Goal: Transaction & Acquisition: Purchase product/service

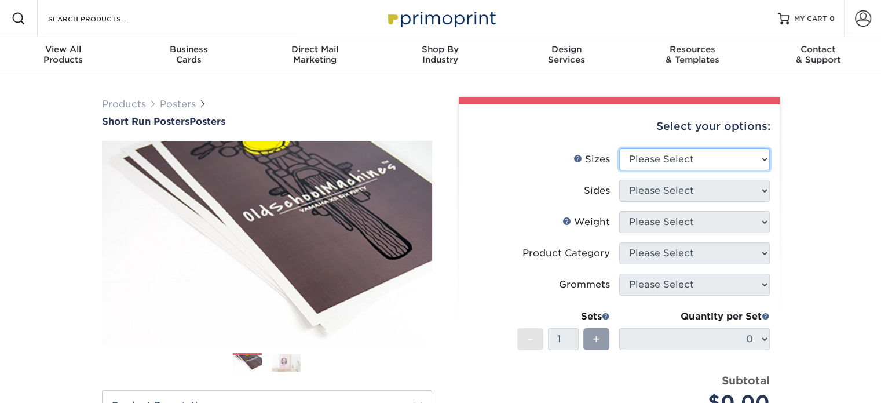
click at [688, 160] on select "Please Select 12" x 12" 12" x 15" 12" x 17" 12" x 18" 12" x 20" 12" x 24" 12" x…" at bounding box center [694, 159] width 151 height 22
select select "26.00x40.00"
click at [619, 148] on select "Please Select 12" x 12" 12" x 15" 12" x 17" 12" x 18" 12" x 20" 12" x 24" 12" x…" at bounding box center [694, 159] width 151 height 22
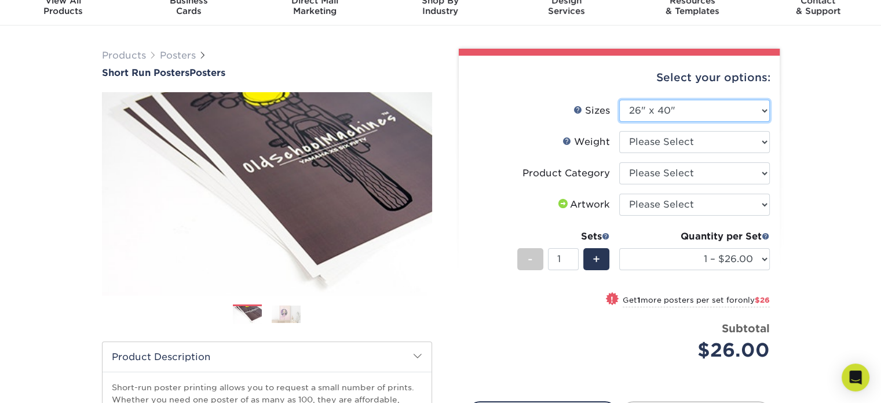
scroll to position [44, 0]
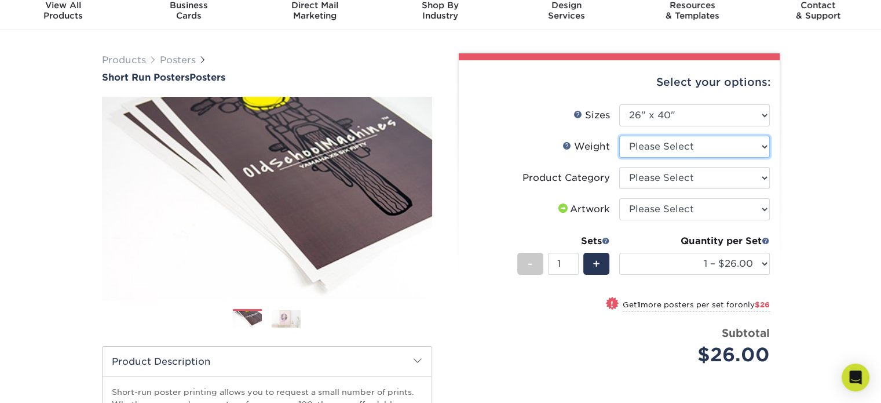
click at [744, 153] on select "Please Select 8PHOTO" at bounding box center [694, 147] width 151 height 22
select select "8PHOTO"
click at [619, 136] on select "Please Select 8PHOTO" at bounding box center [694, 147] width 151 height 22
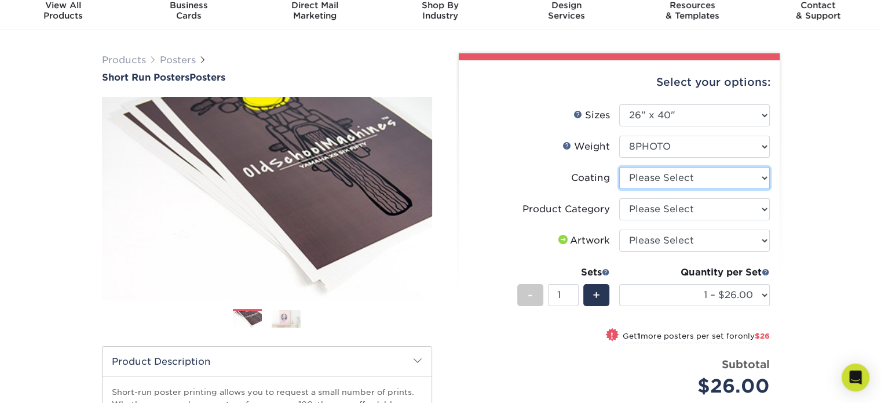
click at [743, 176] on select at bounding box center [694, 178] width 151 height 22
select select "3e7618de-abca-4bda-9f97-8b9129e913d8"
click at [619, 167] on select at bounding box center [694, 178] width 151 height 22
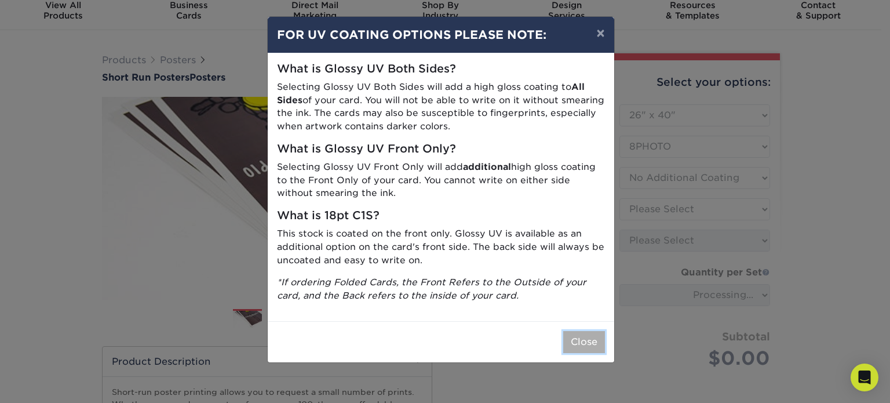
click at [588, 344] on button "Close" at bounding box center [584, 342] width 42 height 22
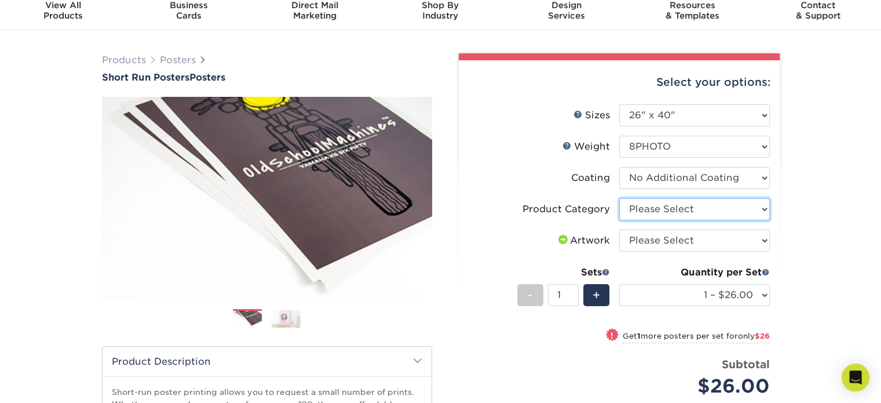
click at [703, 213] on select "Please Select 8mil Photopaper Poster - Gloss" at bounding box center [694, 209] width 151 height 22
select select "18b74cc8-844d-4e62-9d0c-08a50927668f"
click at [619, 198] on select "Please Select 8mil Photopaper Poster - Gloss" at bounding box center [694, 209] width 151 height 22
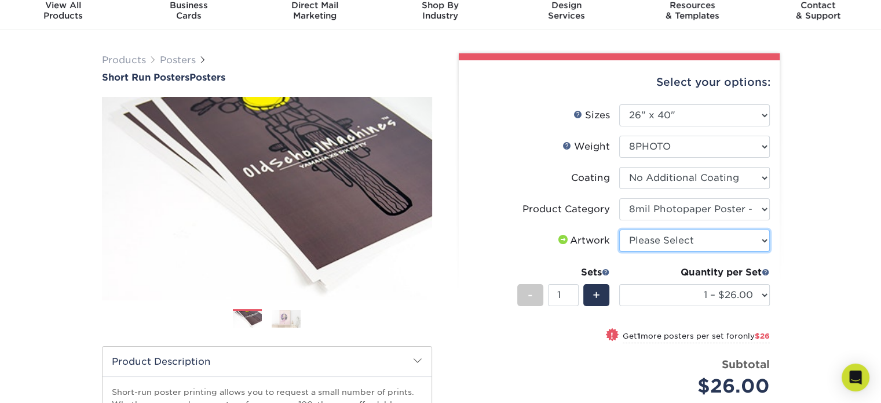
click at [742, 243] on select "Please Select I will upload files I need a design - $150" at bounding box center [694, 240] width 151 height 22
select select "upload"
click at [619, 229] on select "Please Select I will upload files I need a design - $150" at bounding box center [694, 240] width 151 height 22
click at [792, 265] on div "Products Posters Short Run Posters Posters" at bounding box center [440, 339] width 881 height 619
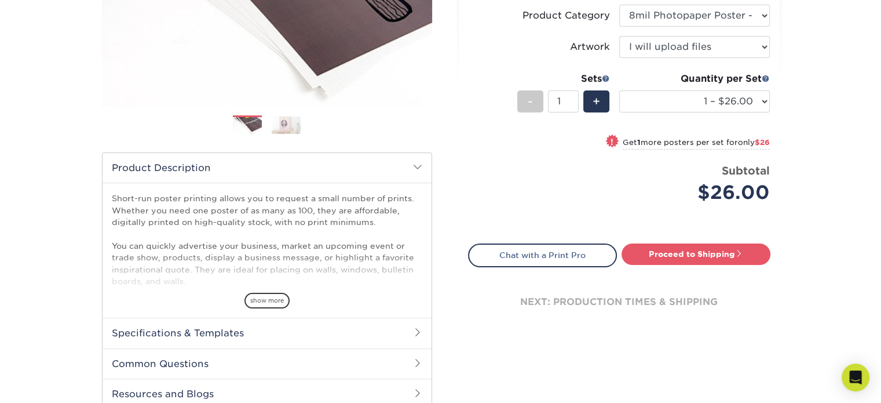
scroll to position [280, 0]
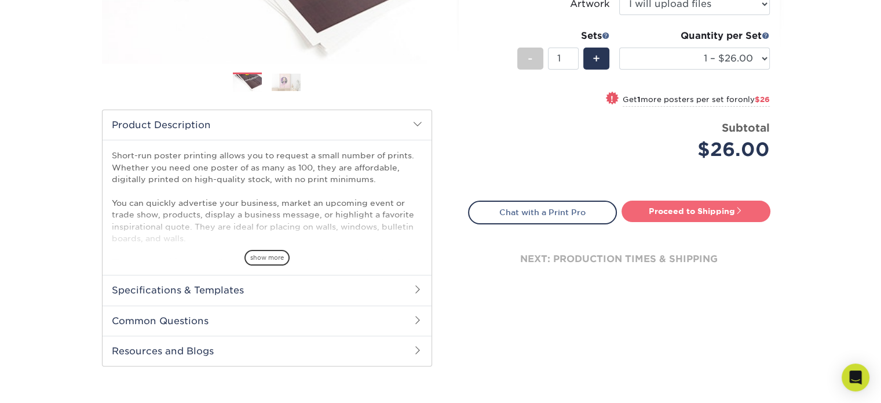
click at [679, 206] on link "Proceed to Shipping" at bounding box center [696, 210] width 149 height 21
type input "Set 1"
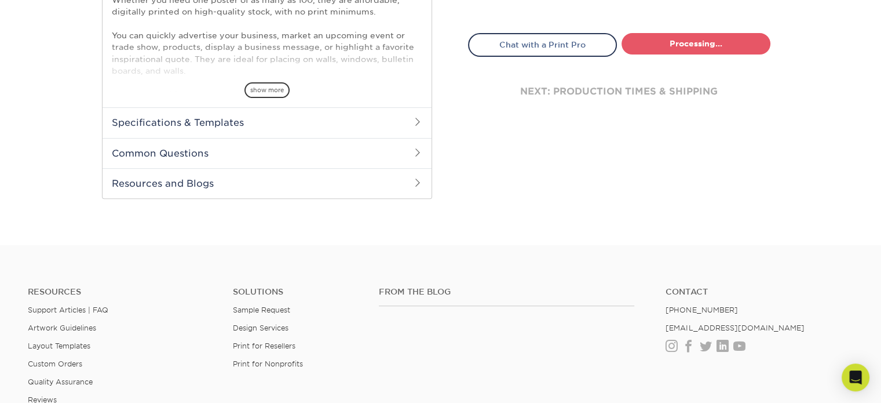
select select "95e38321-bcbd-4a57-a664-3e4e8d0daabc"
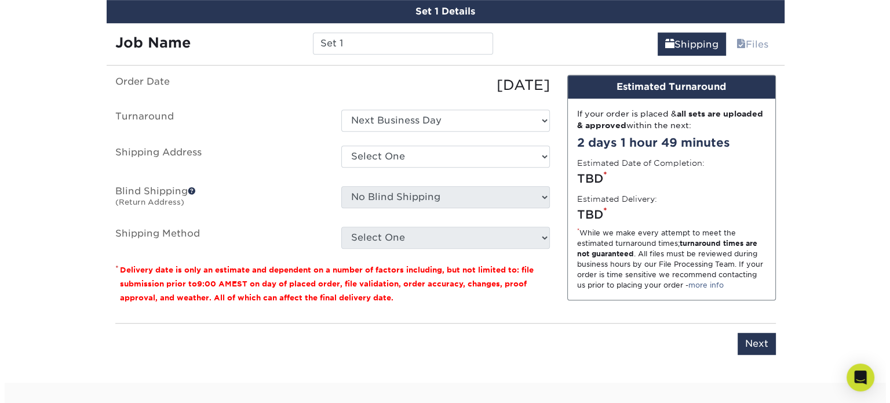
scroll to position [681, 0]
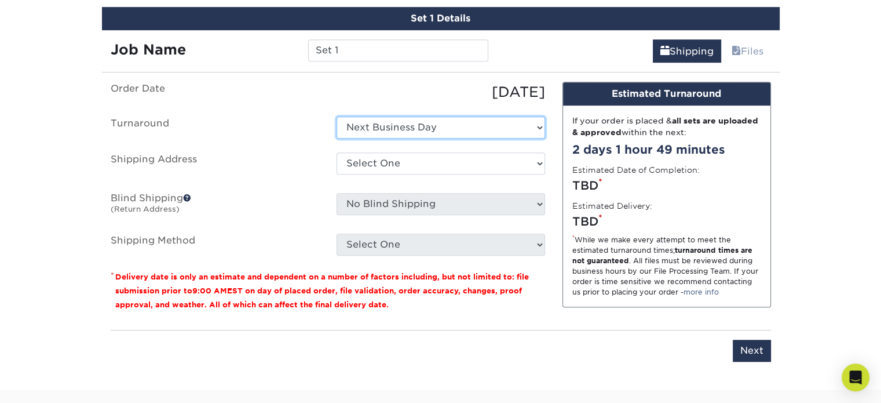
click at [445, 120] on select "Select One Next Business Day" at bounding box center [441, 127] width 209 height 22
click at [337, 116] on select "Select One Next Business Day" at bounding box center [441, 127] width 209 height 22
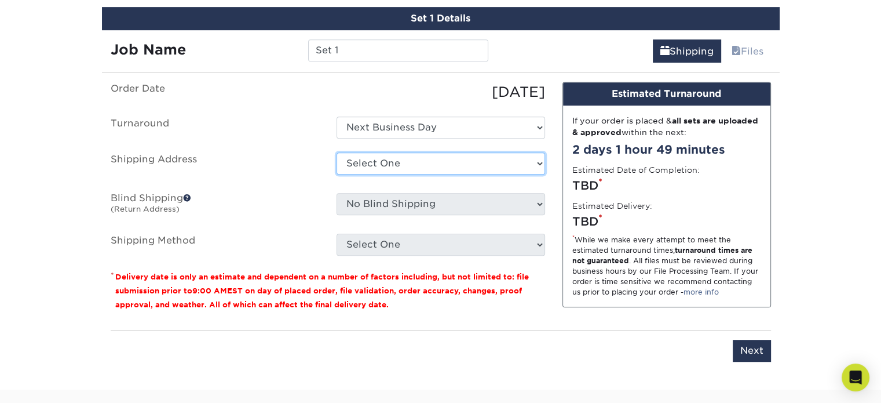
click at [443, 162] on select "Select One + Add New Address - Login" at bounding box center [441, 163] width 209 height 22
select select "newaddress"
click at [337, 152] on select "Select One + Add New Address - Login" at bounding box center [441, 163] width 209 height 22
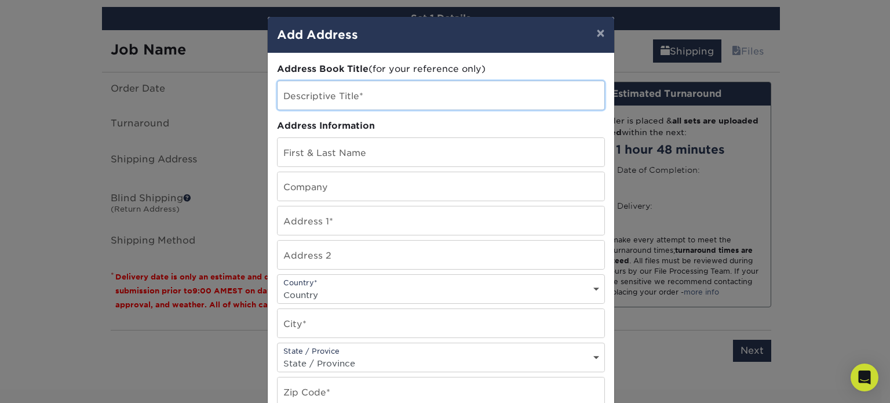
click at [402, 99] on input "text" at bounding box center [440, 95] width 327 height 28
type input "Home"
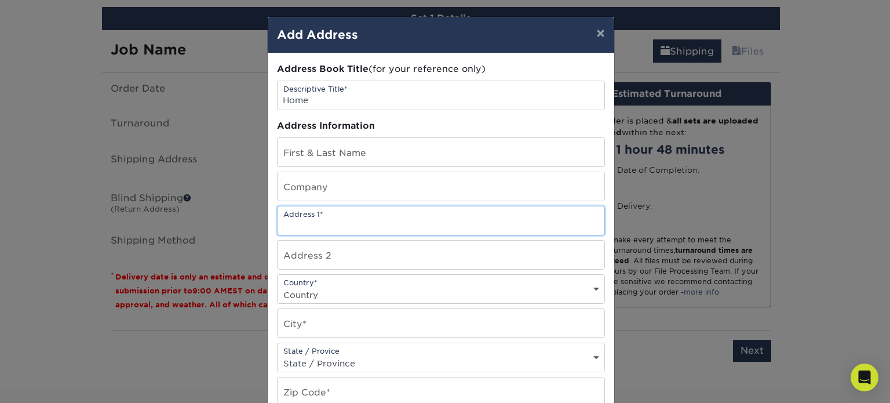
click at [390, 226] on input "text" at bounding box center [440, 220] width 327 height 28
type input "[STREET_ADDRESS]"
click at [377, 294] on select "Country [GEOGRAPHIC_DATA] [GEOGRAPHIC_DATA] ----------------------------- [GEOG…" at bounding box center [440, 294] width 327 height 17
select select "US"
click at [277, 286] on select "Country [GEOGRAPHIC_DATA] [GEOGRAPHIC_DATA] ----------------------------- [GEOG…" at bounding box center [440, 294] width 327 height 17
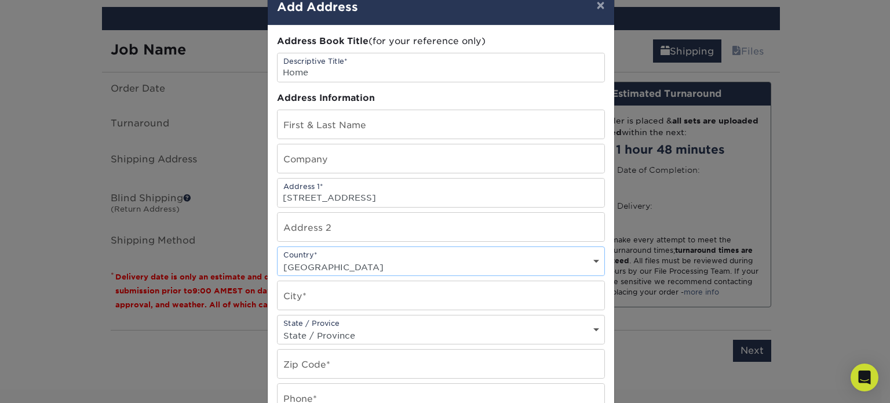
scroll to position [31, 0]
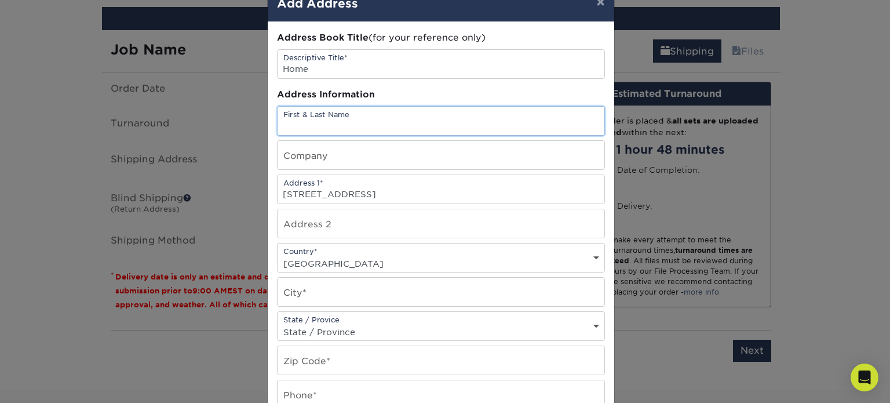
click at [341, 114] on input "text" at bounding box center [440, 121] width 327 height 28
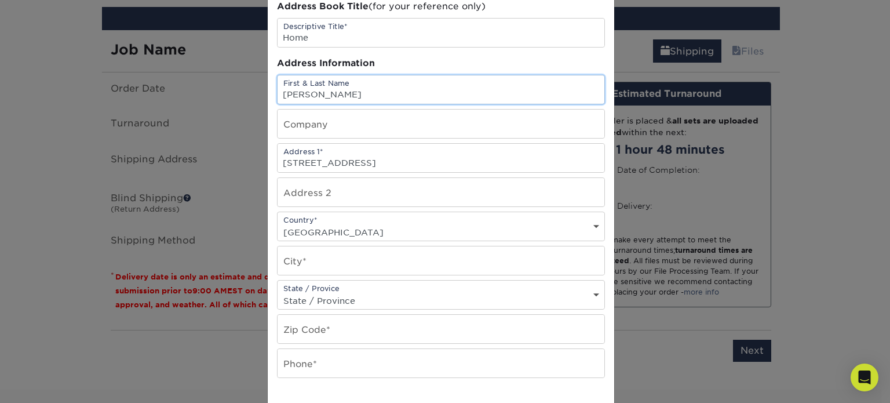
scroll to position [64, 0]
type input "[PERSON_NAME]"
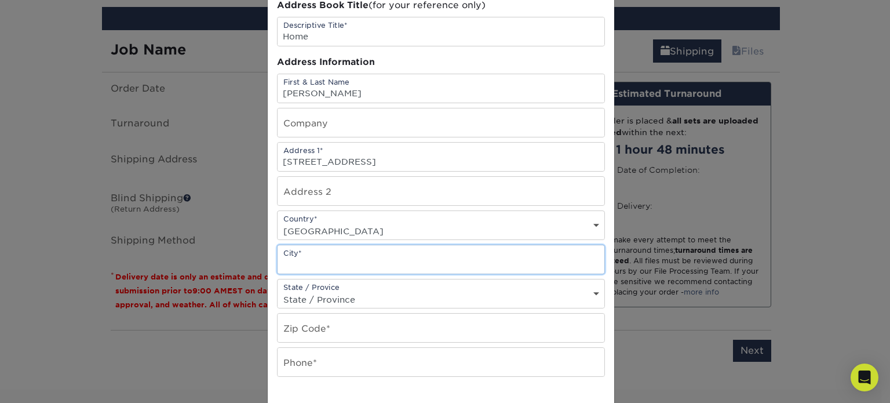
click at [339, 264] on input "text" at bounding box center [440, 259] width 327 height 28
type input "Bethesda"
select select "MD"
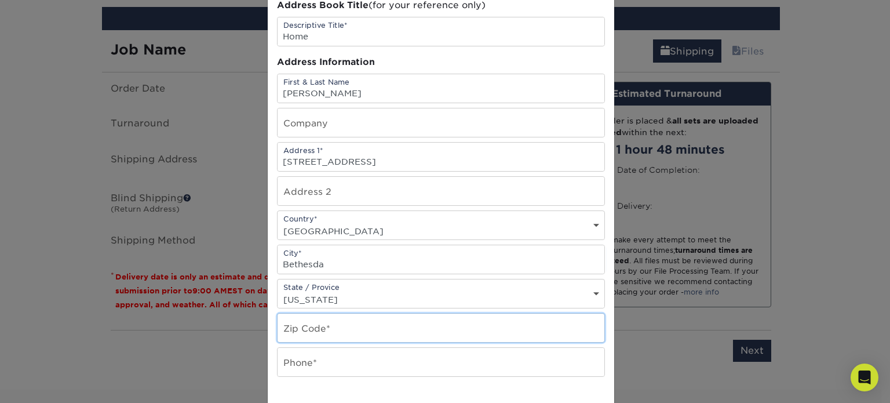
type input "20817"
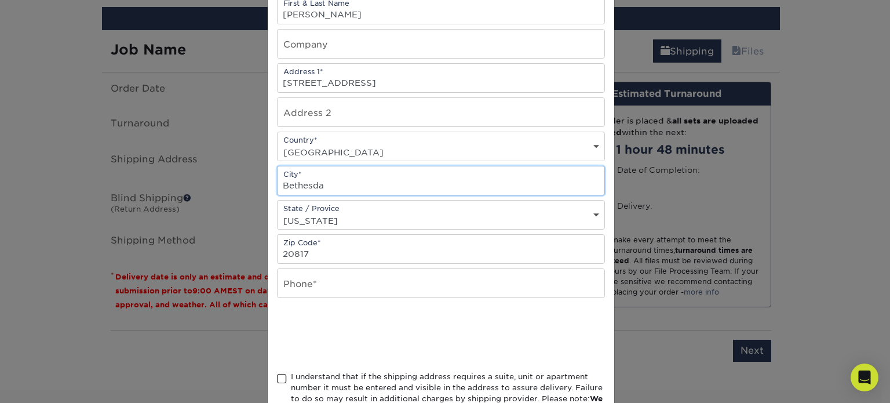
scroll to position [144, 0]
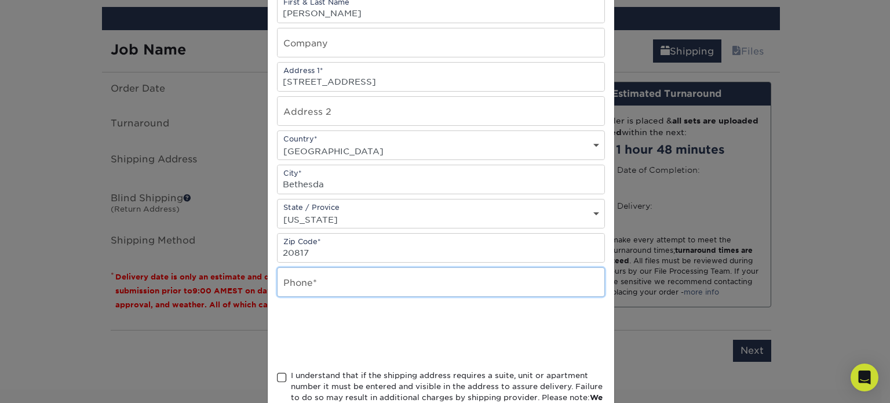
click at [352, 279] on input "text" at bounding box center [440, 282] width 327 height 28
type input "6073797033"
click at [268, 383] on div "Address Book Title (for your reference only) Descriptive Title* Home Address In…" at bounding box center [441, 169] width 346 height 518
click at [278, 373] on span at bounding box center [282, 377] width 10 height 11
click at [0, 0] on input "I understand that if the shipping address requires a suite, unit or apartment n…" at bounding box center [0, 0] width 0 height 0
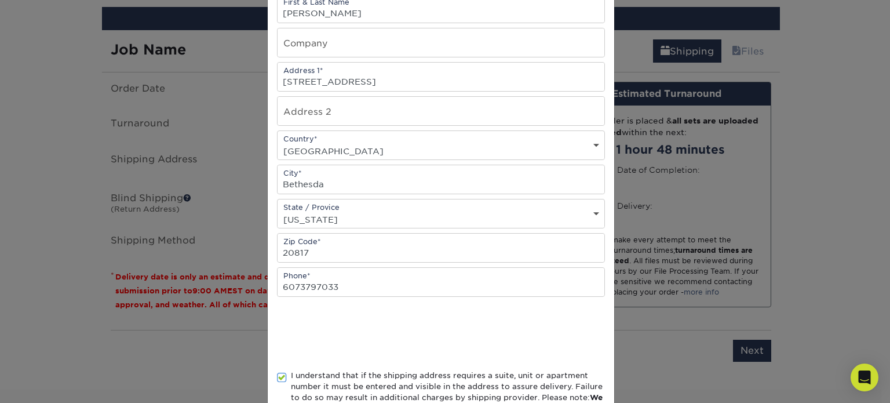
scroll to position [224, 0]
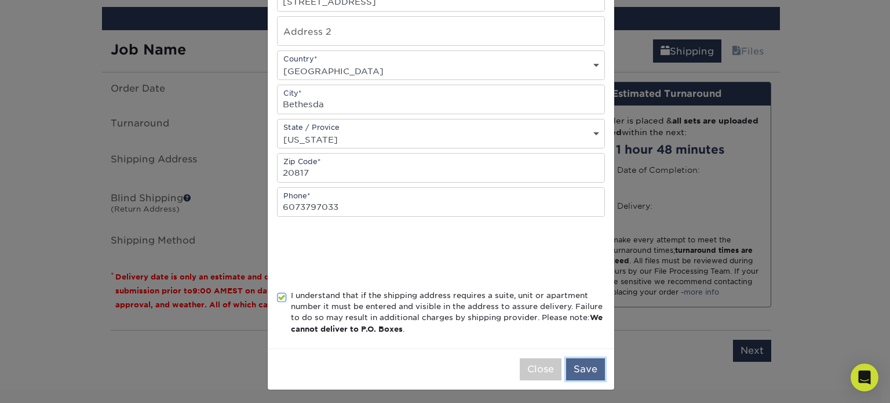
click at [589, 367] on button "Save" at bounding box center [585, 369] width 39 height 22
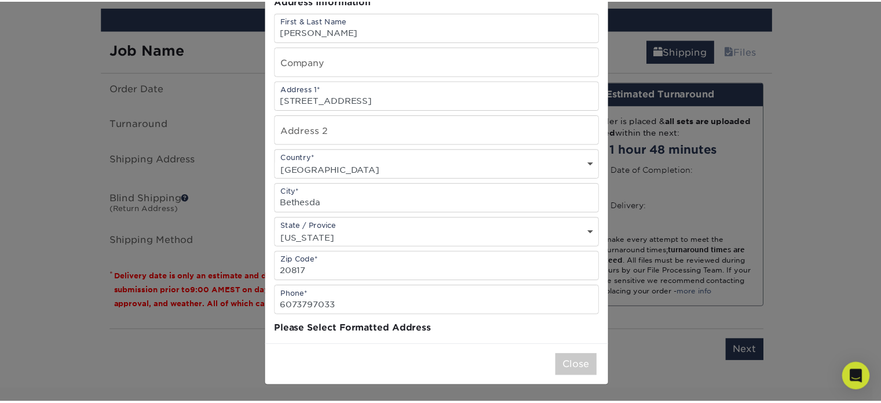
scroll to position [0, 0]
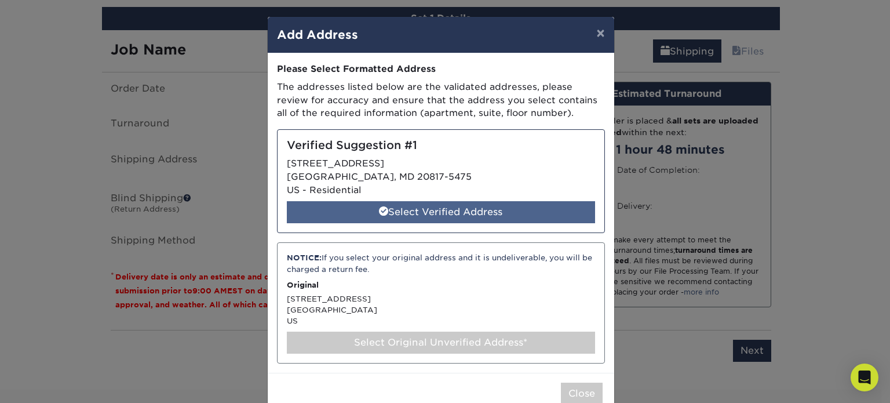
click at [443, 206] on div "Select Verified Address" at bounding box center [441, 212] width 308 height 22
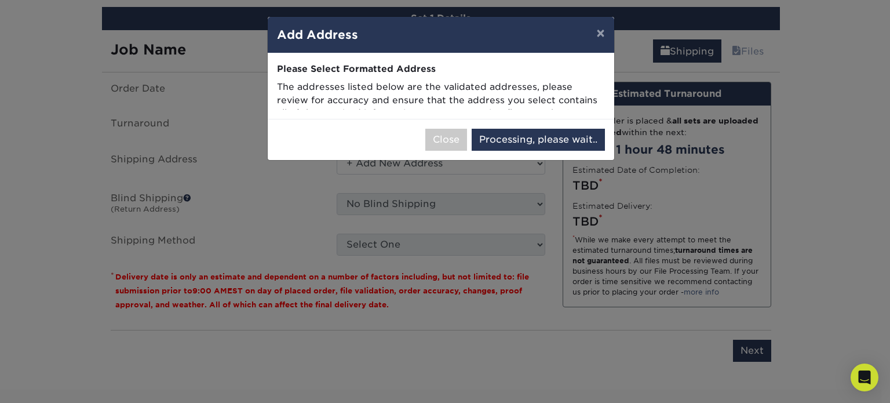
select select "285143"
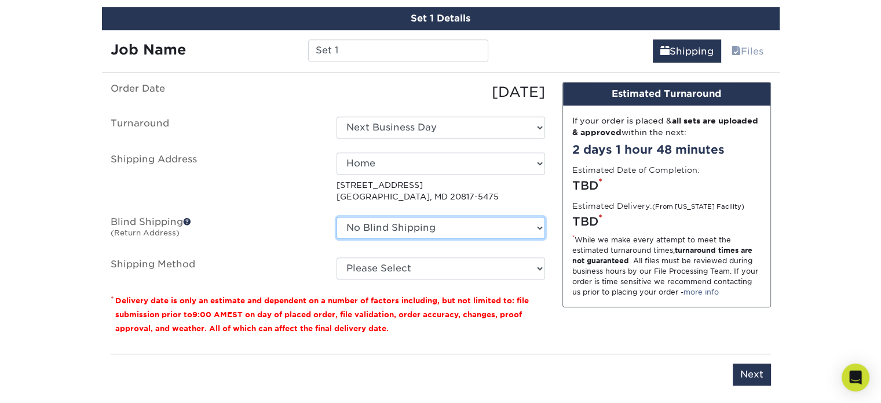
click at [376, 220] on select "No Blind Shipping + Add New Address" at bounding box center [441, 228] width 209 height 22
click at [294, 231] on label "Blind Shipping (Return Address)" at bounding box center [215, 230] width 226 height 27
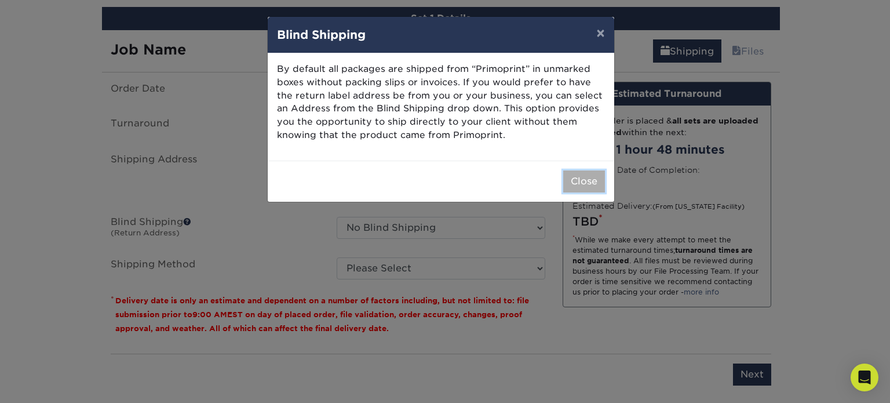
click at [575, 182] on button "Close" at bounding box center [584, 181] width 42 height 22
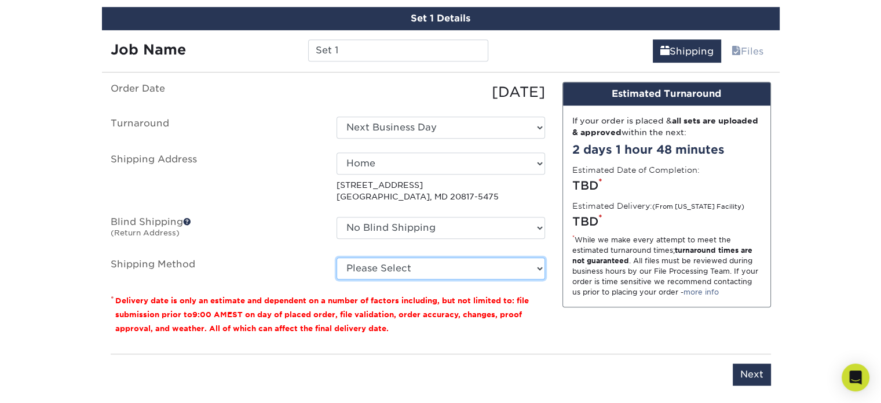
click at [516, 262] on select "Please Select Ground Shipping (+$26.86) 3 Day Shipping Service (+$38.55) 2 Day …" at bounding box center [441, 268] width 209 height 22
